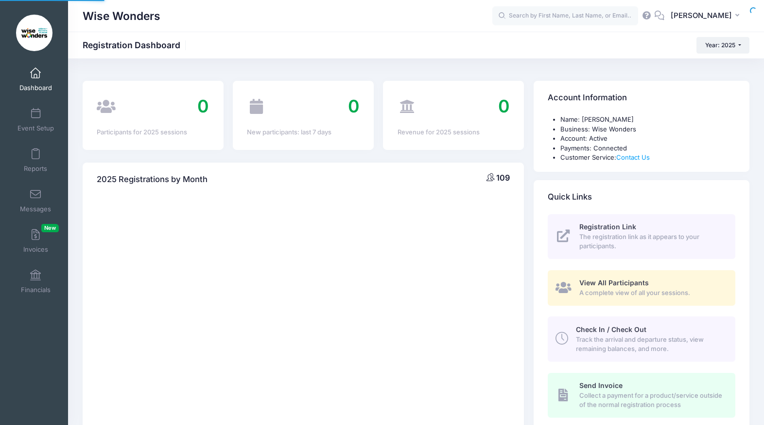
select select
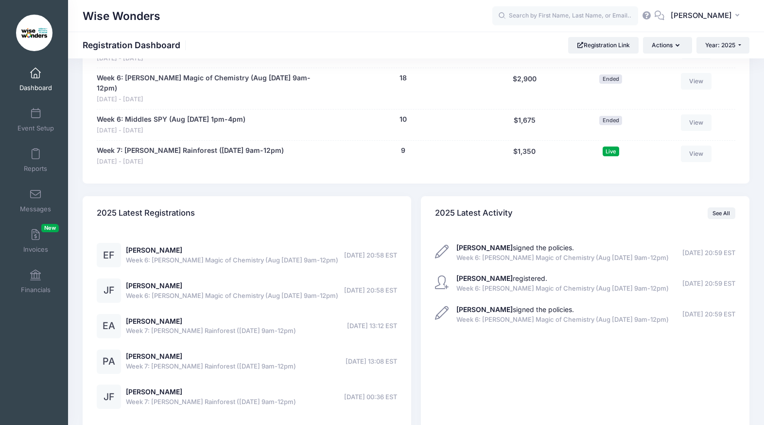
scroll to position [672, 0]
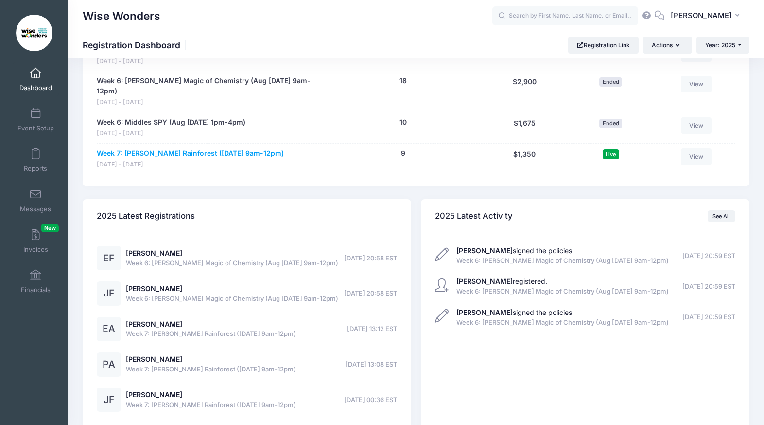
click at [163, 157] on link "Week 7: [PERSON_NAME] Rainforest ([DATE] 9am-12pm)" at bounding box center [190, 153] width 187 height 10
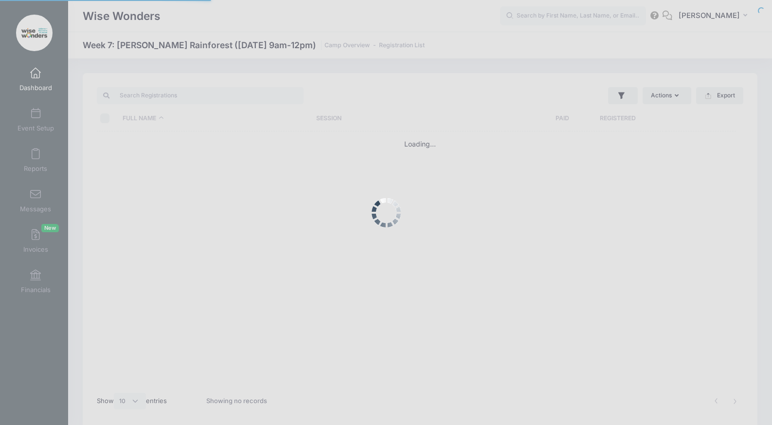
select select "10"
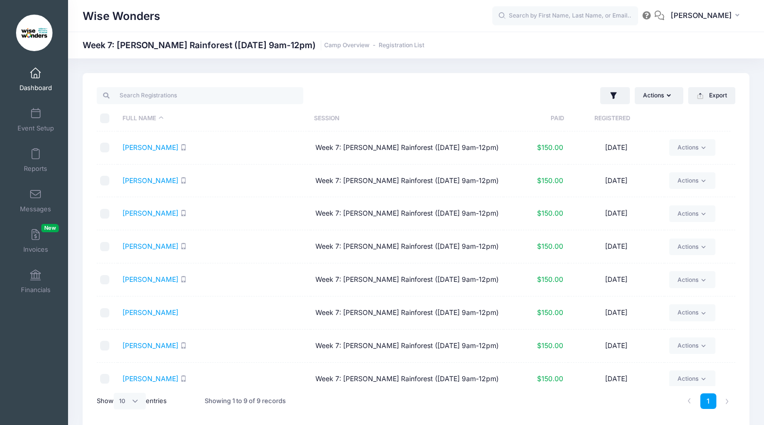
click at [103, 118] on input "\a \a \a \a" at bounding box center [105, 118] width 10 height 10
checkbox input "true"
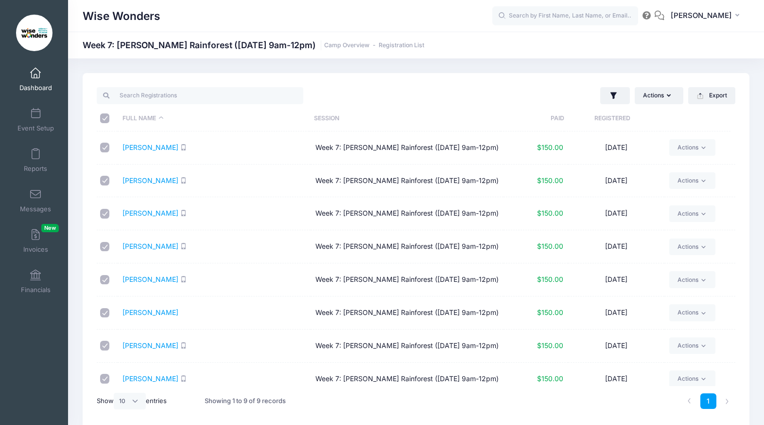
checkbox input "true"
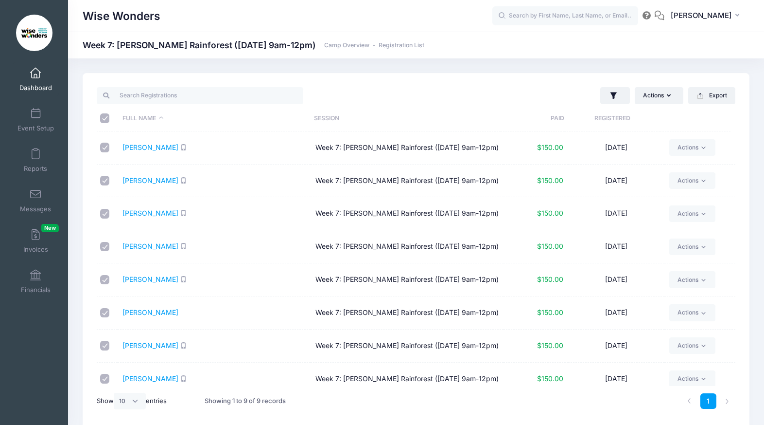
checkbox input "true"
click at [671, 95] on button "Actions" at bounding box center [659, 95] width 49 height 17
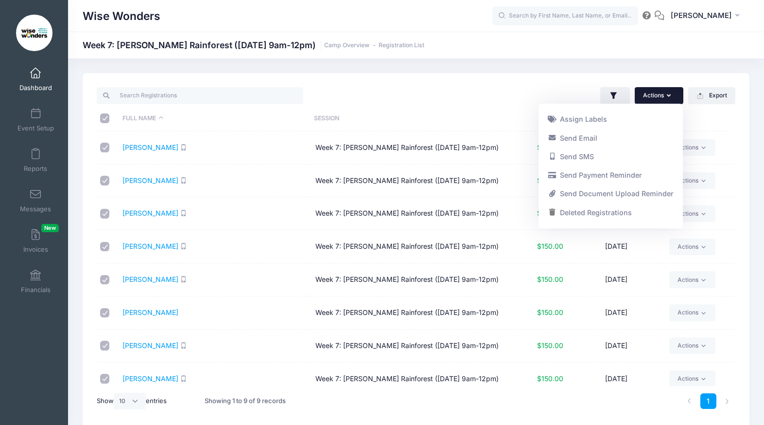
click at [747, 157] on div "Actions Assign Labels Send Email Send SMS Send Payment Reminder Send Document U…" at bounding box center [416, 250] width 667 height 355
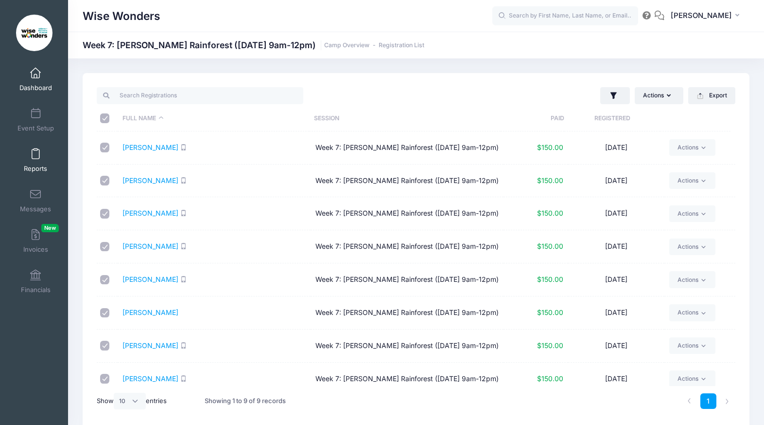
click at [35, 158] on span at bounding box center [35, 154] width 0 height 11
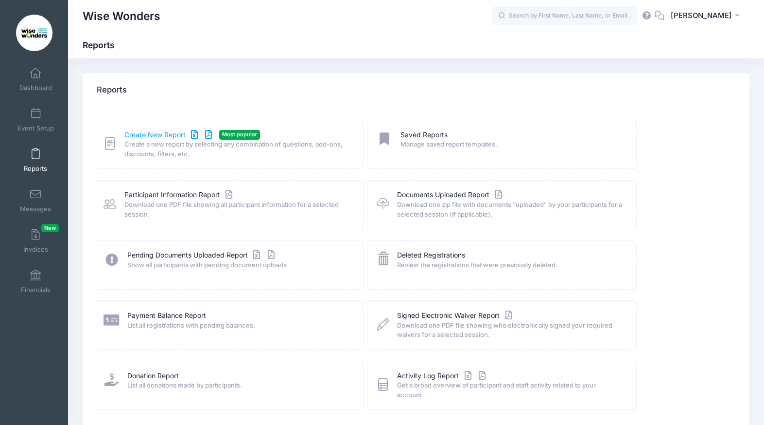
click at [160, 136] on link "Create New Report" at bounding box center [169, 135] width 90 height 10
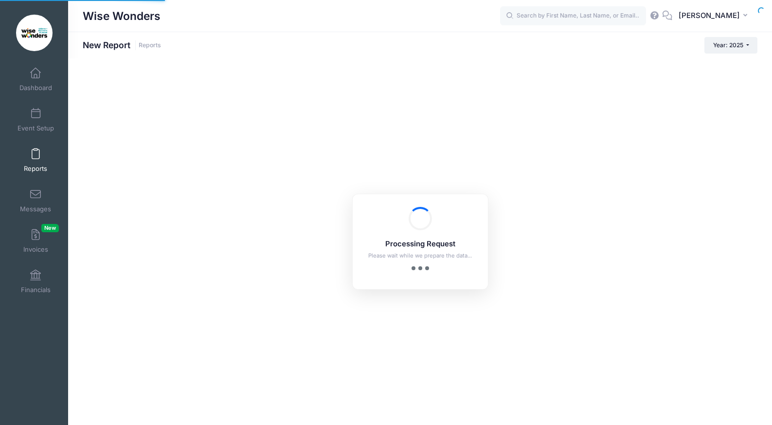
checkbox input "true"
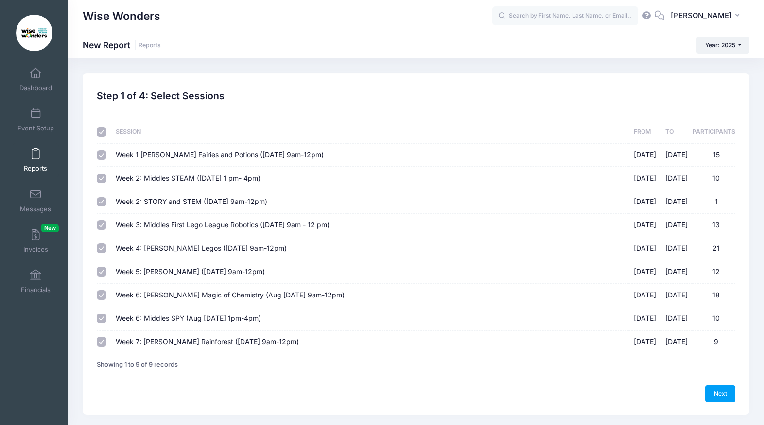
click at [102, 128] on input "checkbox" at bounding box center [102, 132] width 10 height 10
checkbox input "false"
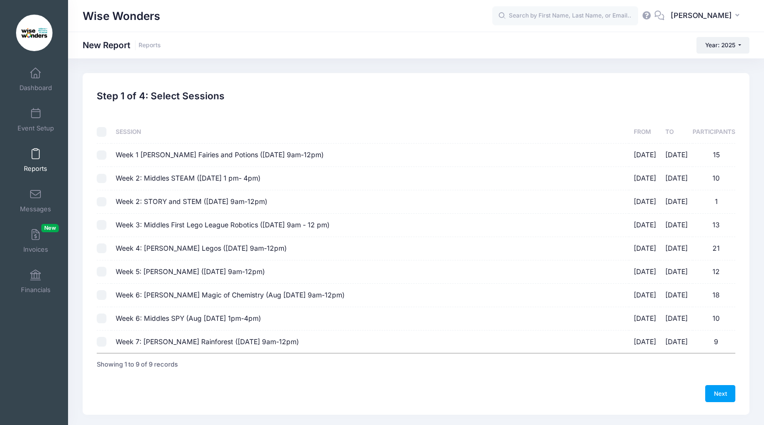
checkbox input "false"
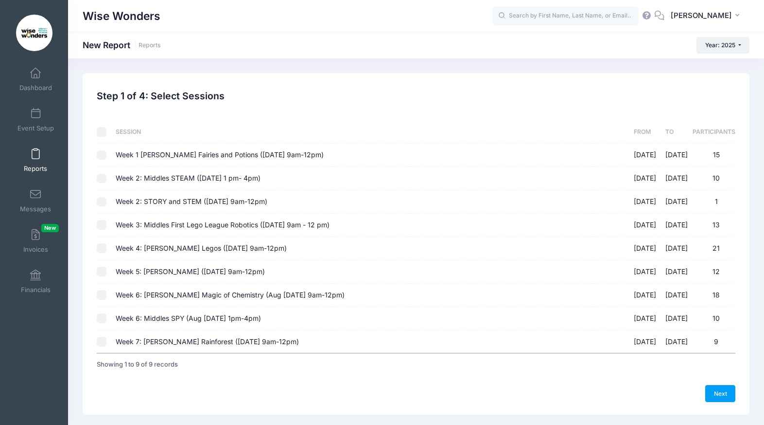
click at [99, 343] on input "Week 7: [PERSON_NAME] Rainforest ([DATE] 9am-12pm) [DATE] - [DATE] 9" at bounding box center [102, 342] width 10 height 10
checkbox input "true"
click at [726, 388] on link "Next" at bounding box center [721, 393] width 30 height 17
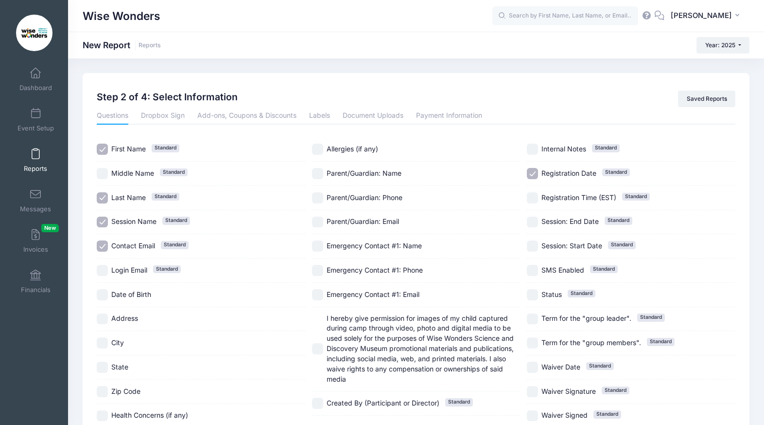
click at [538, 168] on label "Registration Date Standard" at bounding box center [631, 173] width 209 height 11
checkbox input "false"
click at [105, 245] on input "Contact Email Standard" at bounding box center [102, 245] width 11 height 11
checkbox input "false"
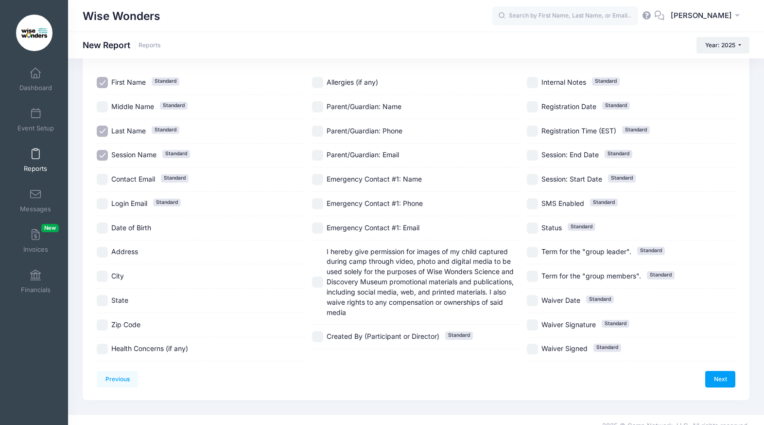
scroll to position [66, 0]
click at [313, 80] on input "Allergies (if any)" at bounding box center [317, 82] width 11 height 11
checkbox input "true"
click at [103, 351] on input "Health Concerns (if any)" at bounding box center [102, 349] width 11 height 11
checkbox input "true"
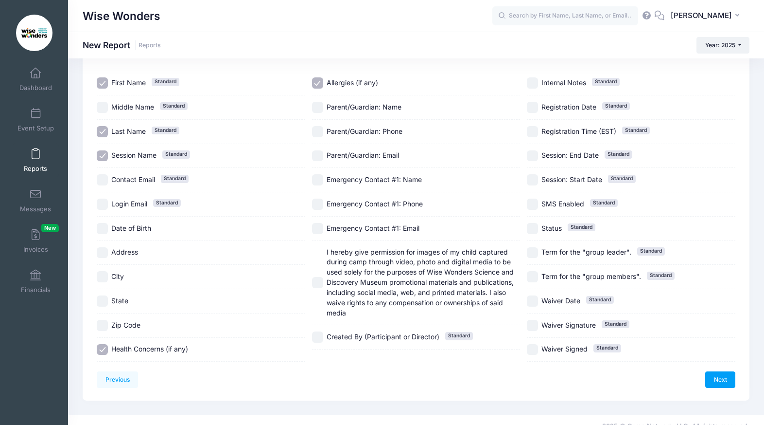
click at [319, 179] on input "Emergency Contact #1: Name" at bounding box center [317, 179] width 11 height 11
checkbox input "true"
click at [316, 106] on input "Parent/Guardian: Name" at bounding box center [317, 107] width 11 height 11
checkbox input "true"
click at [721, 378] on link "Next" at bounding box center [721, 379] width 30 height 17
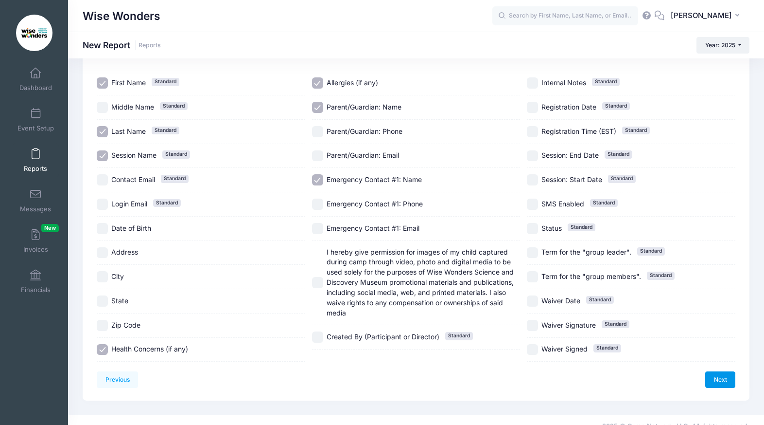
scroll to position [0, 0]
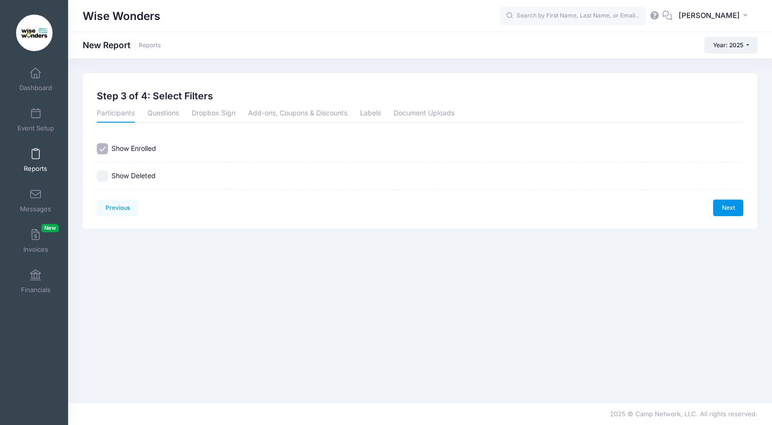
click at [727, 206] on link "Next" at bounding box center [728, 207] width 30 height 17
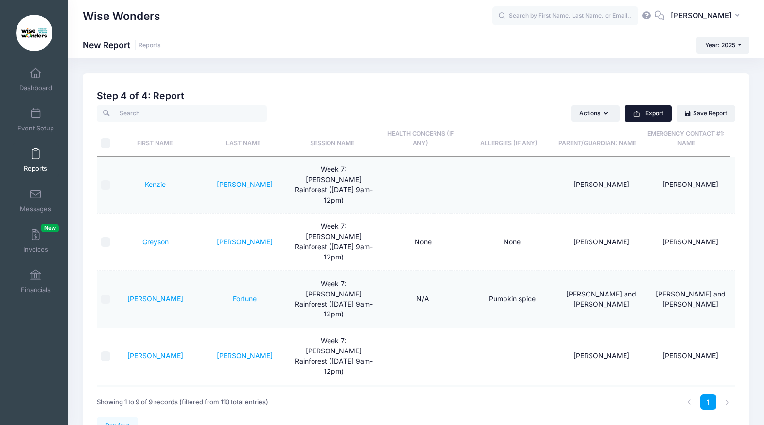
click at [652, 114] on button "Export" at bounding box center [648, 113] width 47 height 17
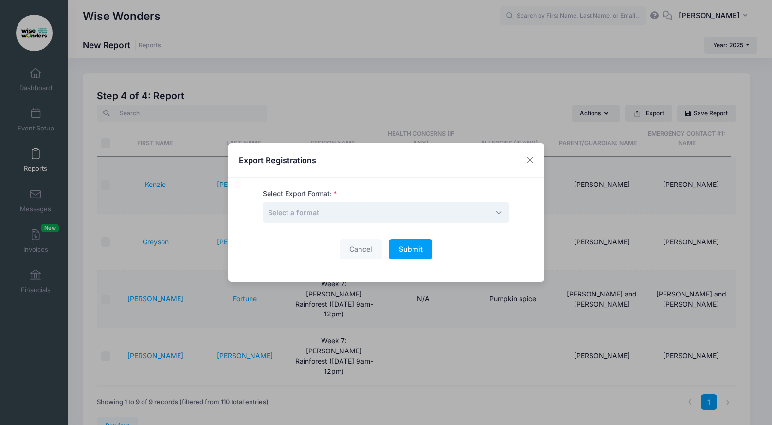
click at [404, 210] on span "Select a format" at bounding box center [386, 212] width 247 height 21
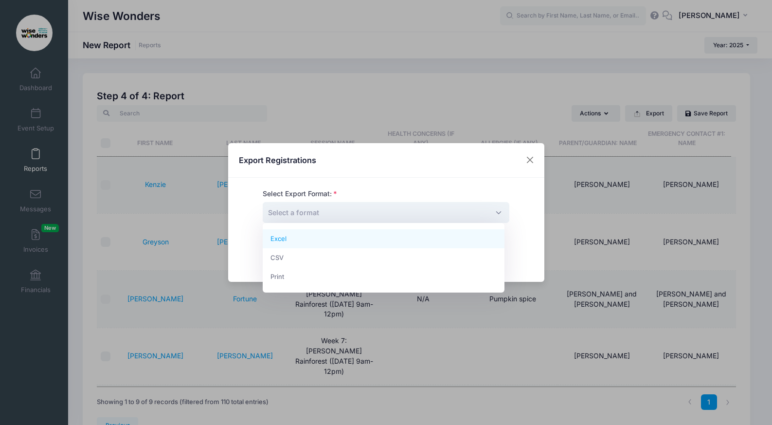
select select "print"
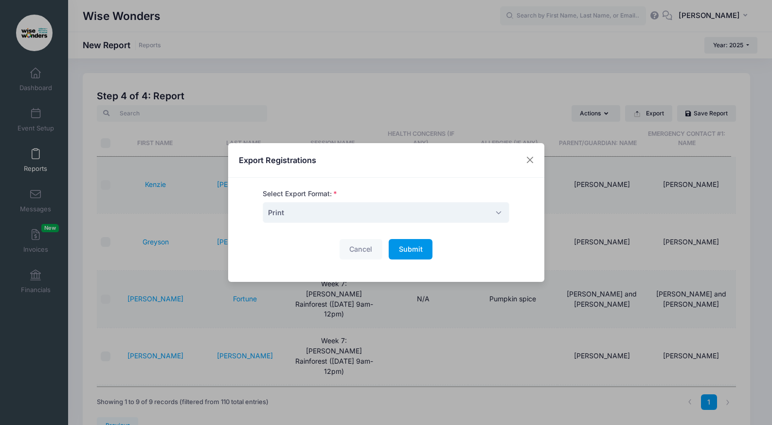
click at [405, 249] on span "Submit" at bounding box center [411, 249] width 24 height 8
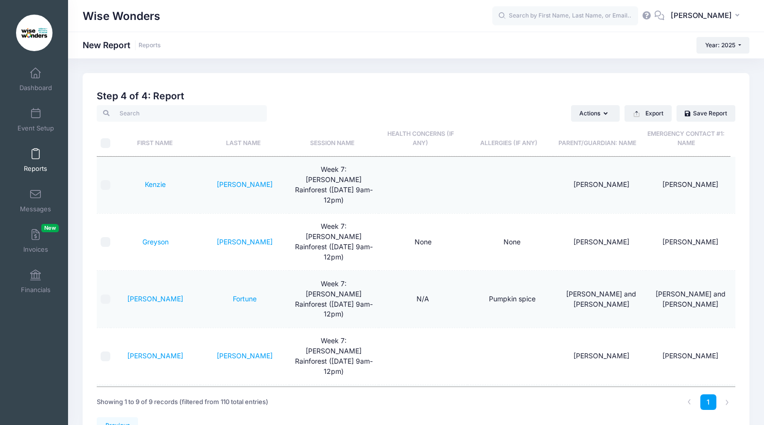
click at [31, 167] on span "Reports" at bounding box center [35, 168] width 23 height 8
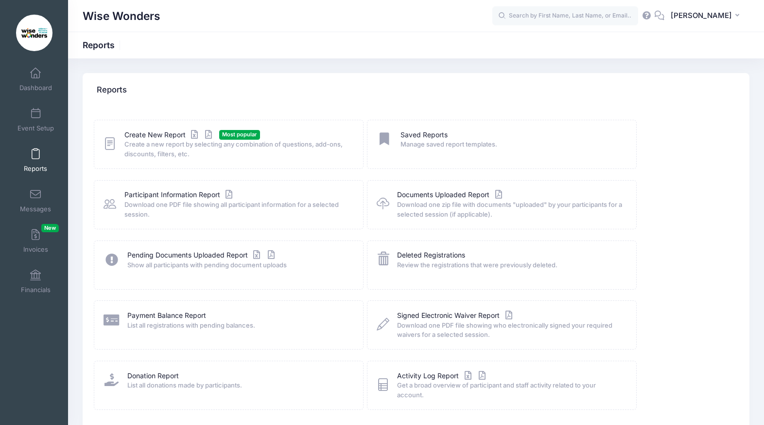
click at [114, 140] on icon at bounding box center [110, 143] width 13 height 15
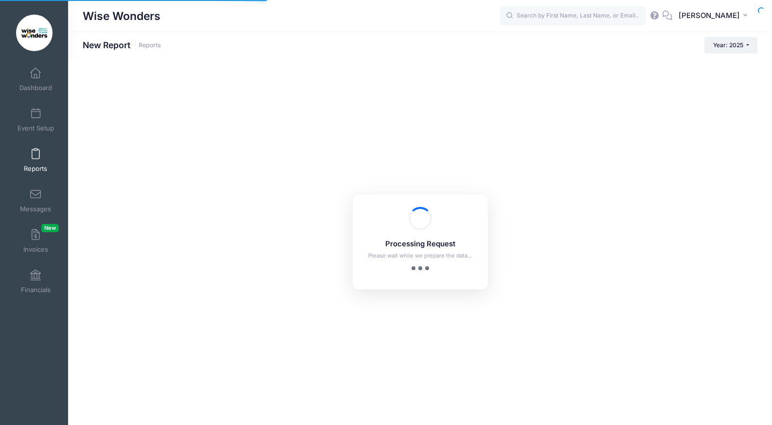
checkbox input "true"
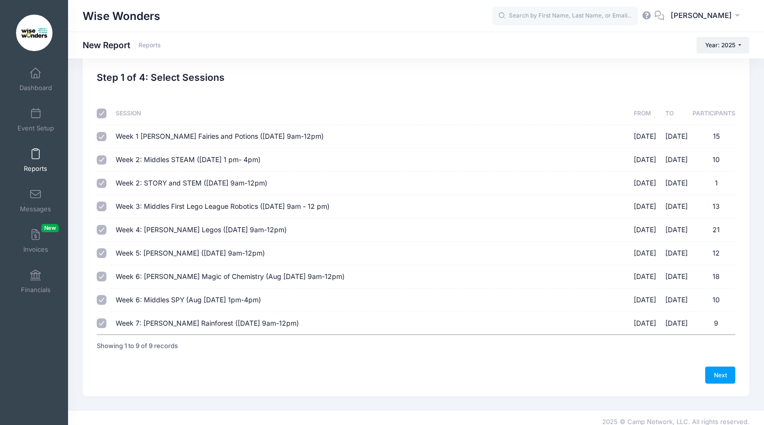
scroll to position [26, 0]
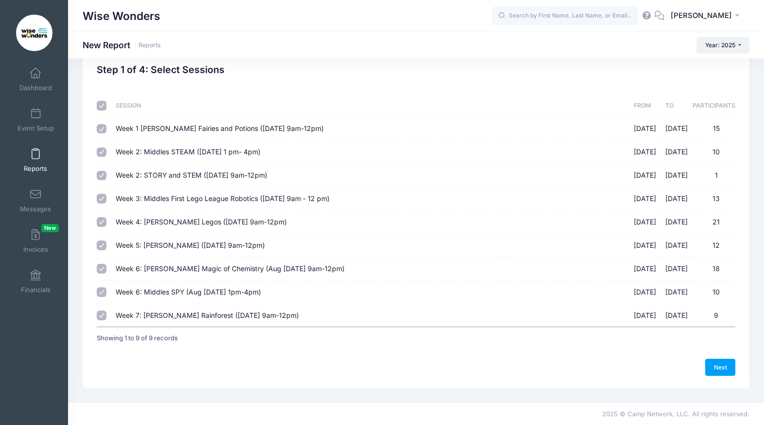
click at [103, 315] on input "Week 7: Littles Rainforest (Aug 11-14 9am-12pm) 08/11/2025 - 08/14/2025 9" at bounding box center [102, 315] width 10 height 10
checkbox input "false"
click at [105, 106] on input "checkbox" at bounding box center [102, 106] width 10 height 10
checkbox input "false"
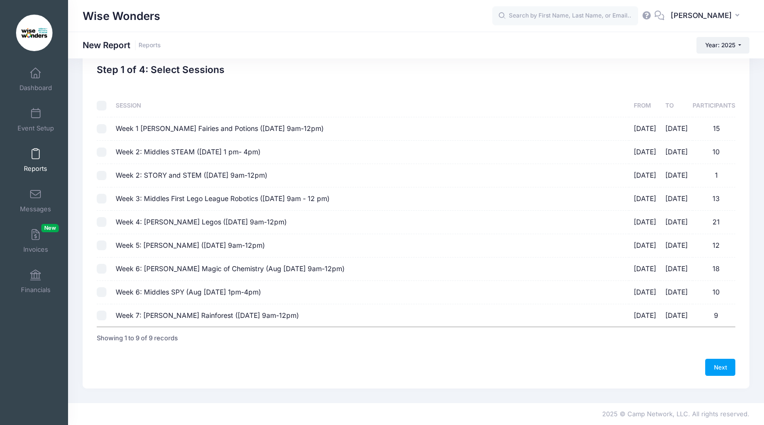
checkbox input "false"
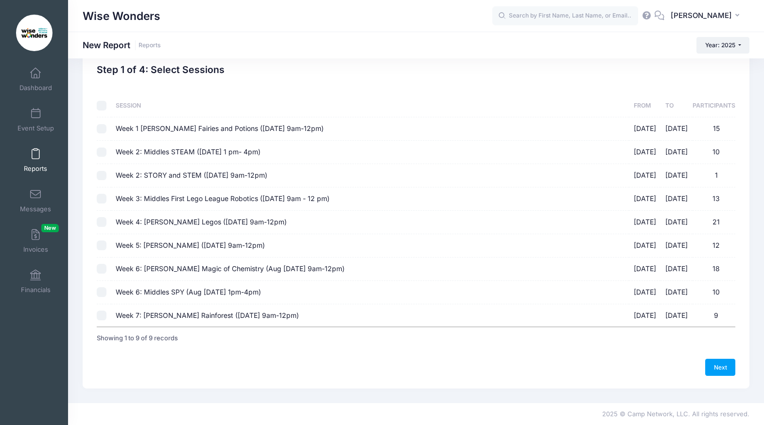
checkbox input "false"
click at [103, 314] on input "Week 7: [PERSON_NAME] Rainforest ([DATE] 9am-12pm) [DATE] - [DATE] 9" at bounding box center [102, 315] width 10 height 10
checkbox input "true"
click at [722, 366] on link "Next" at bounding box center [721, 366] width 30 height 17
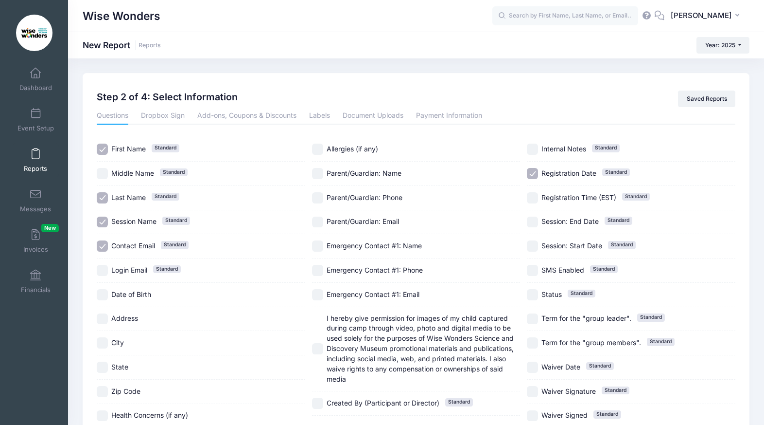
click at [98, 223] on input "Session Name Standard" at bounding box center [102, 221] width 11 height 11
checkbox input "false"
click at [100, 245] on input "Contact Email Standard" at bounding box center [102, 245] width 11 height 11
checkbox input "false"
click at [106, 196] on input "Last Name Standard" at bounding box center [102, 197] width 11 height 11
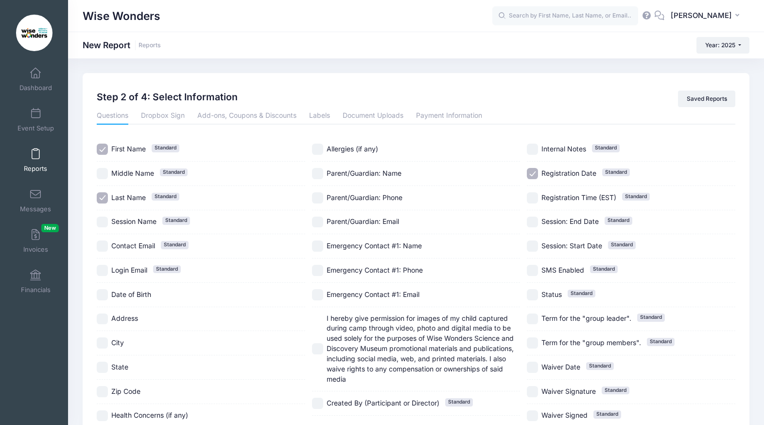
checkbox input "false"
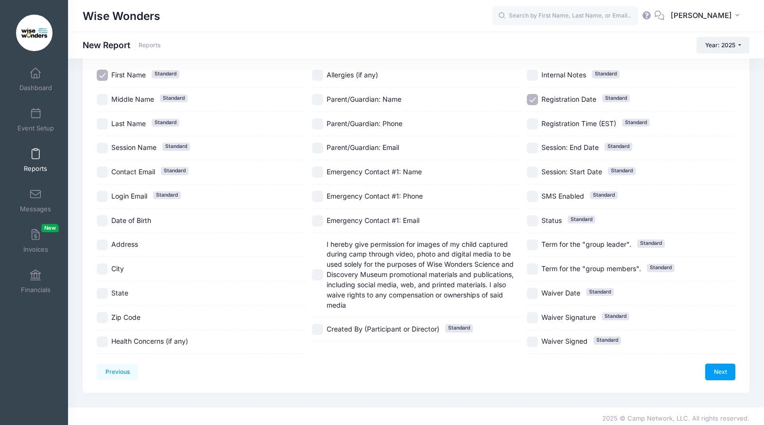
scroll to position [78, 0]
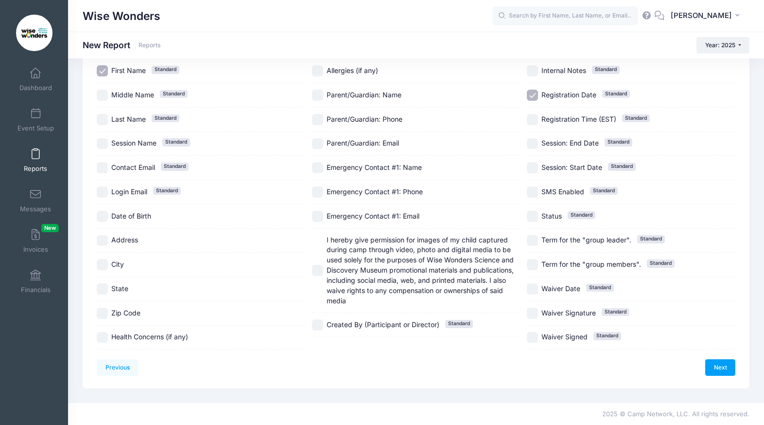
click at [535, 90] on input "Registration Date Standard" at bounding box center [532, 94] width 11 height 11
checkbox input "false"
click at [725, 368] on link "Next" at bounding box center [721, 367] width 30 height 17
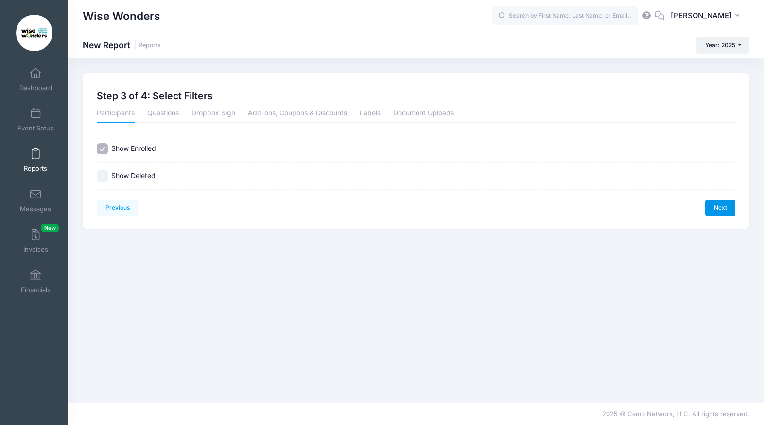
scroll to position [0, 0]
click at [724, 205] on link "Next" at bounding box center [728, 207] width 30 height 17
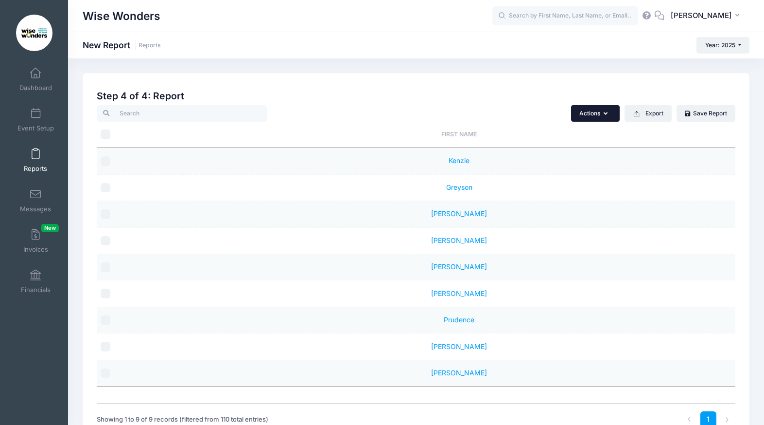
click at [610, 114] on button "Actions" at bounding box center [595, 113] width 49 height 17
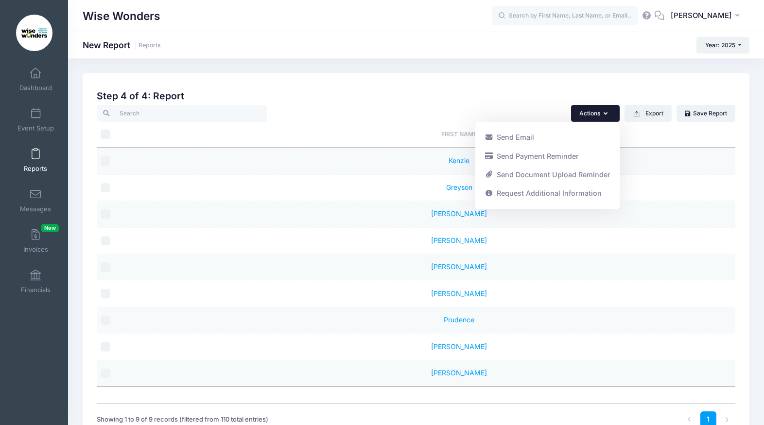
click at [662, 227] on td "[PERSON_NAME]" at bounding box center [459, 214] width 552 height 26
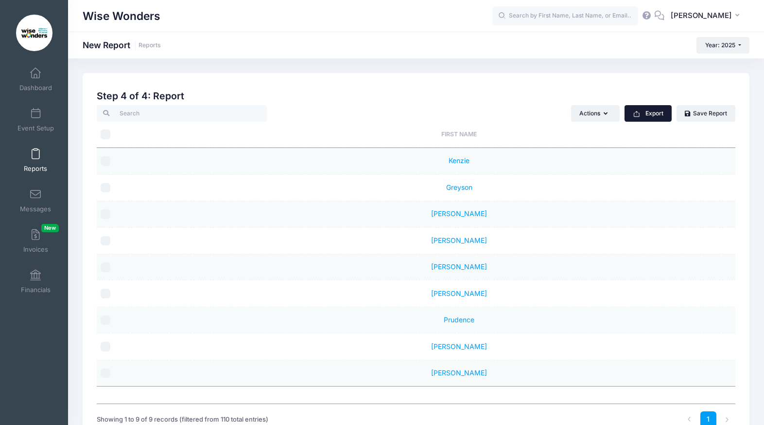
click at [650, 116] on button "Export" at bounding box center [648, 113] width 47 height 17
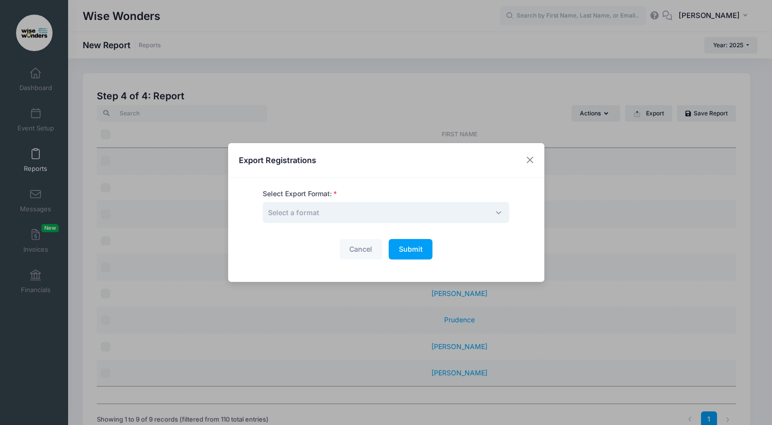
click at [344, 212] on span "Select a format" at bounding box center [386, 212] width 247 height 21
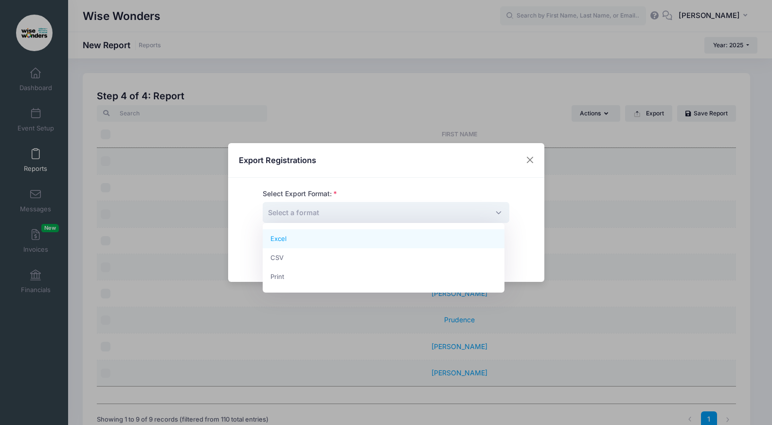
select select "print"
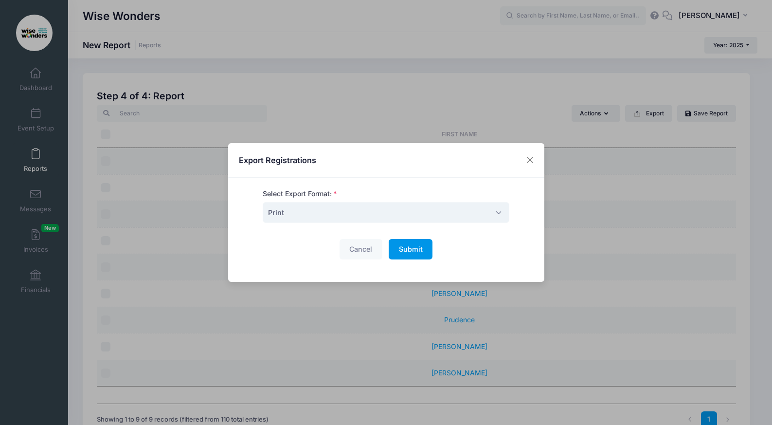
click at [407, 248] on span "Submit" at bounding box center [411, 249] width 24 height 8
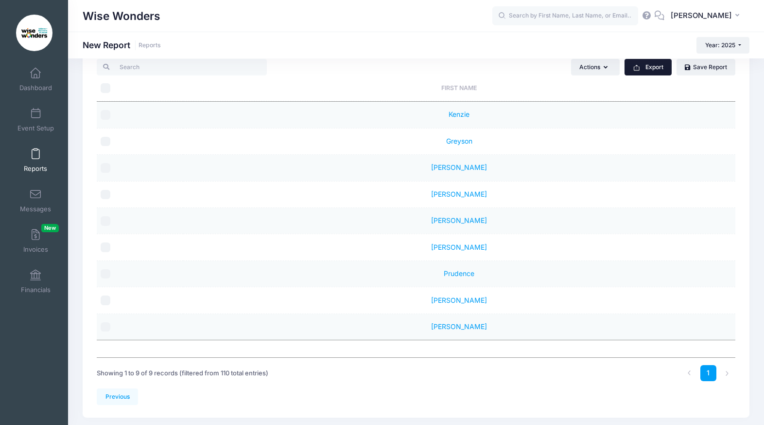
scroll to position [75, 0]
